Goal: Information Seeking & Learning: Compare options

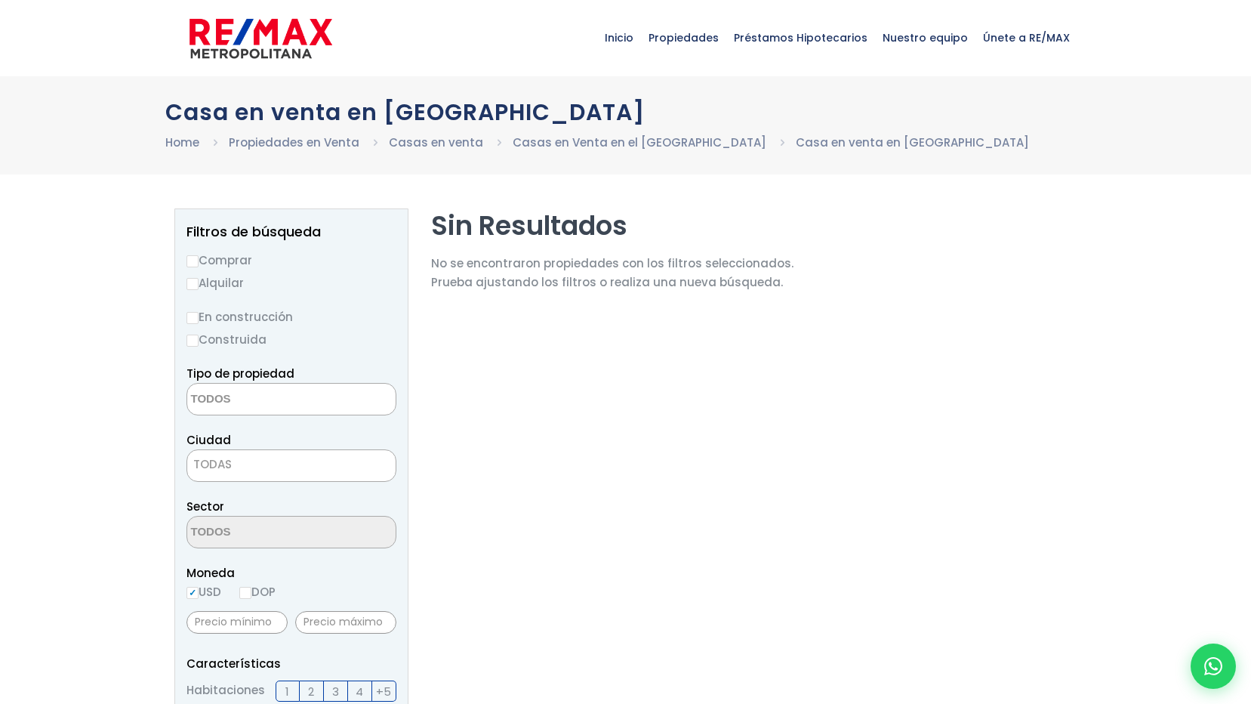
select select
click at [187, 257] on input "Comprar" at bounding box center [193, 261] width 12 height 12
radio input "true"
click at [241, 400] on textarea "Search" at bounding box center [260, 400] width 146 height 32
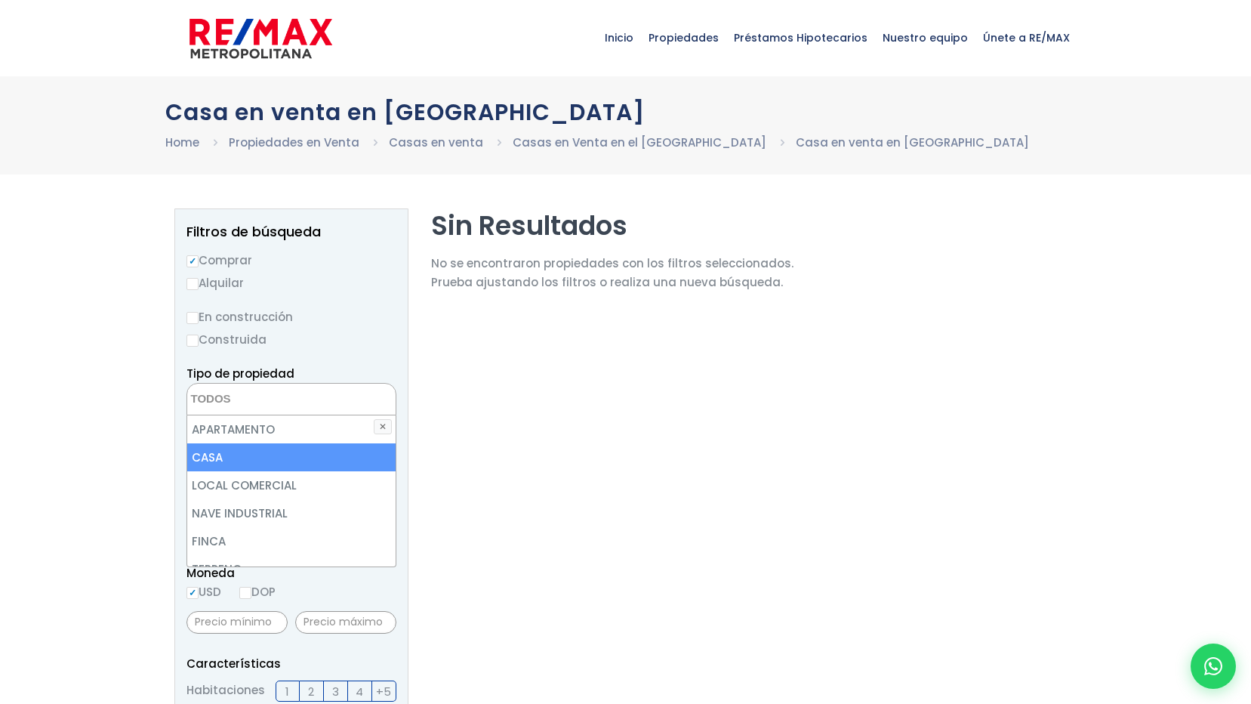
click at [228, 457] on li "CASA" at bounding box center [291, 457] width 208 height 28
select select "house"
click at [217, 458] on li "CASA" at bounding box center [291, 457] width 208 height 28
click at [217, 453] on li "CASA" at bounding box center [291, 457] width 208 height 28
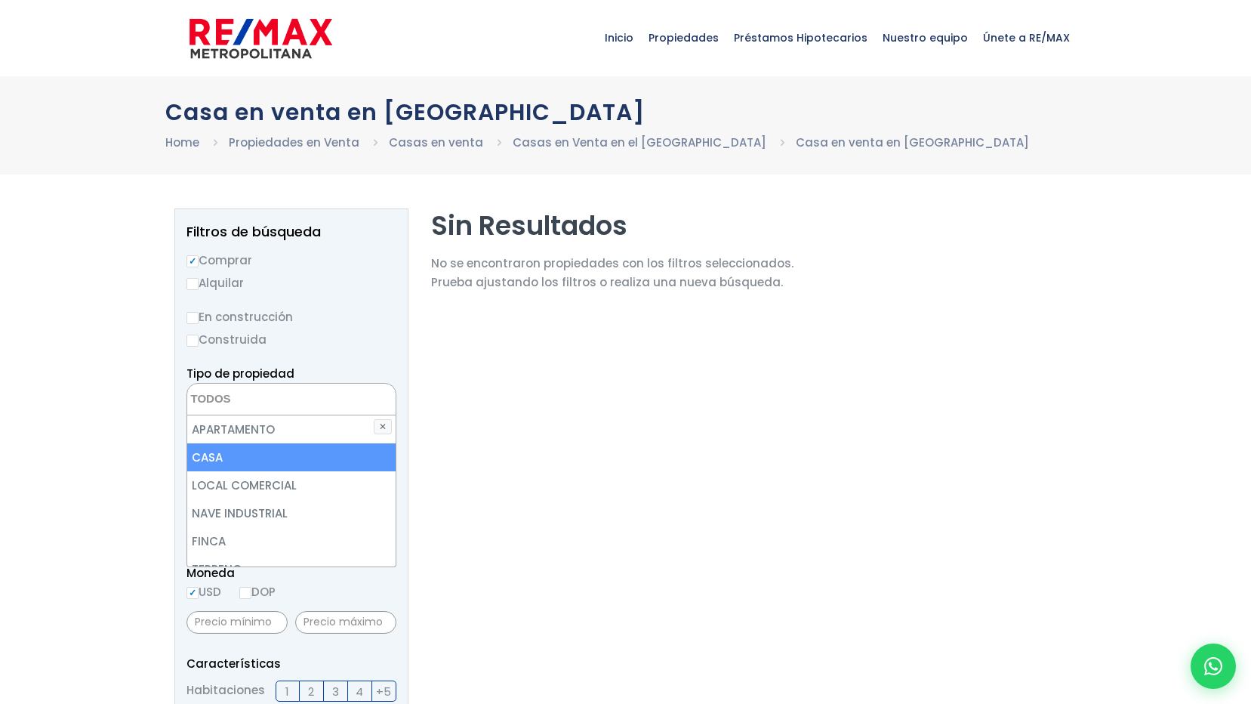
select select "house"
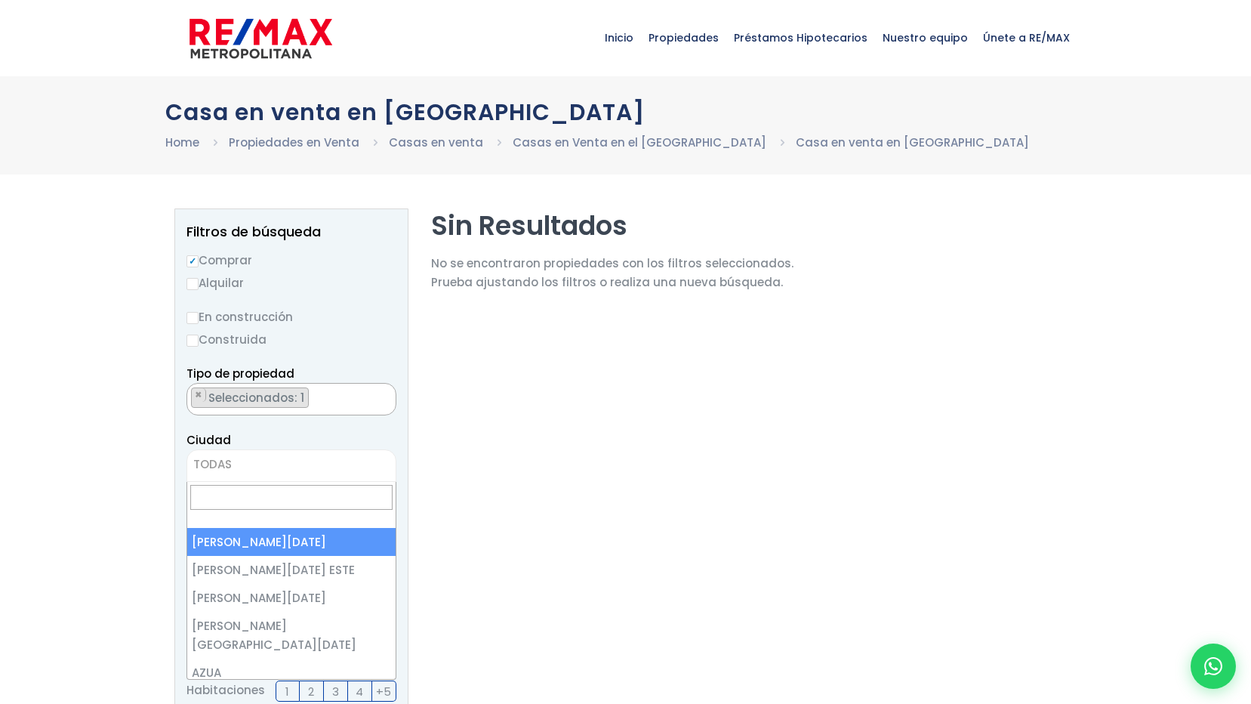
click at [202, 464] on span "TODAS" at bounding box center [212, 464] width 39 height 16
select select "1"
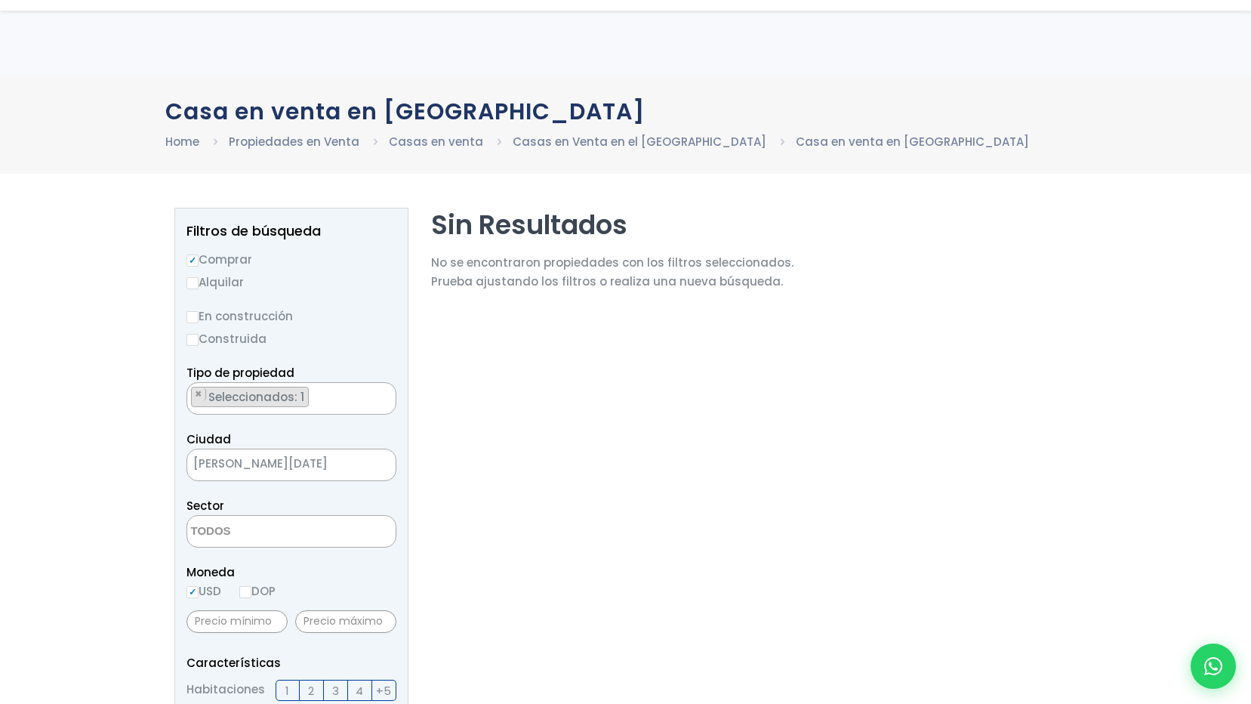
scroll to position [302, 0]
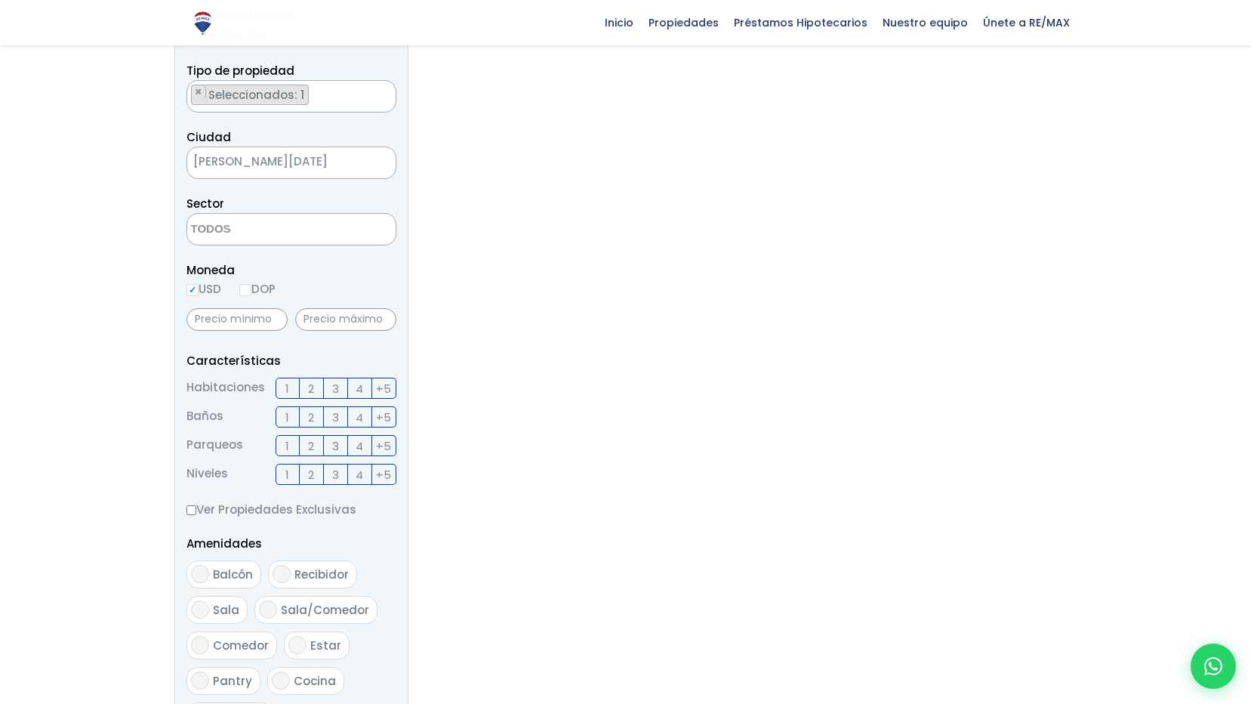
click at [248, 290] on input "DOP" at bounding box center [245, 290] width 12 height 12
radio input "true"
click at [192, 287] on input "USD" at bounding box center [193, 290] width 12 height 12
radio input "true"
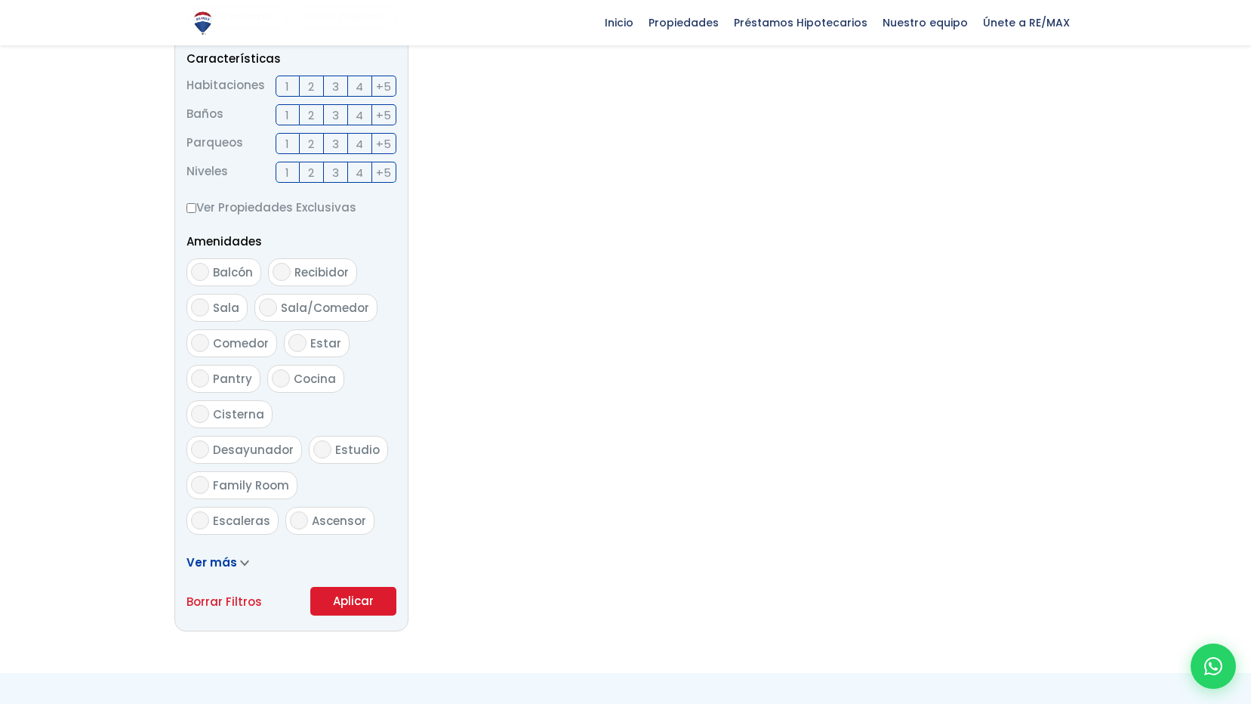
scroll to position [680, 0]
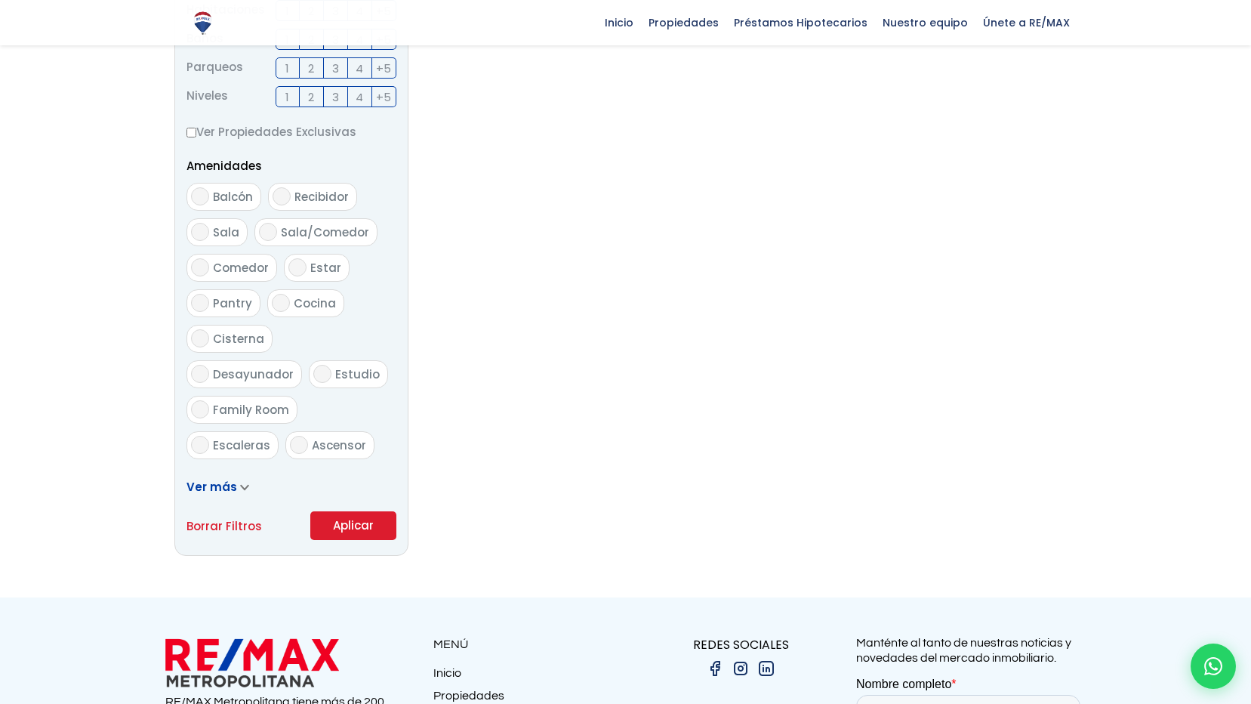
click at [349, 521] on button "Aplicar" at bounding box center [353, 525] width 86 height 29
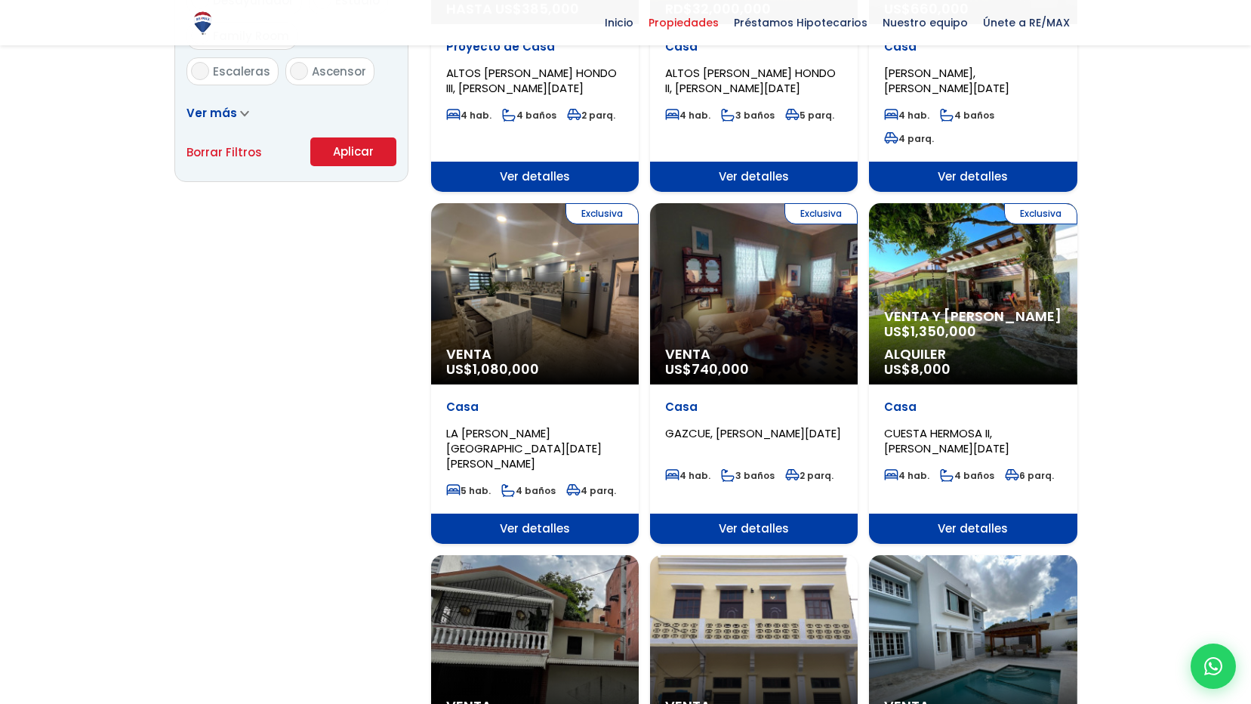
scroll to position [1133, 0]
